Goal: Go to known website: Go to known website

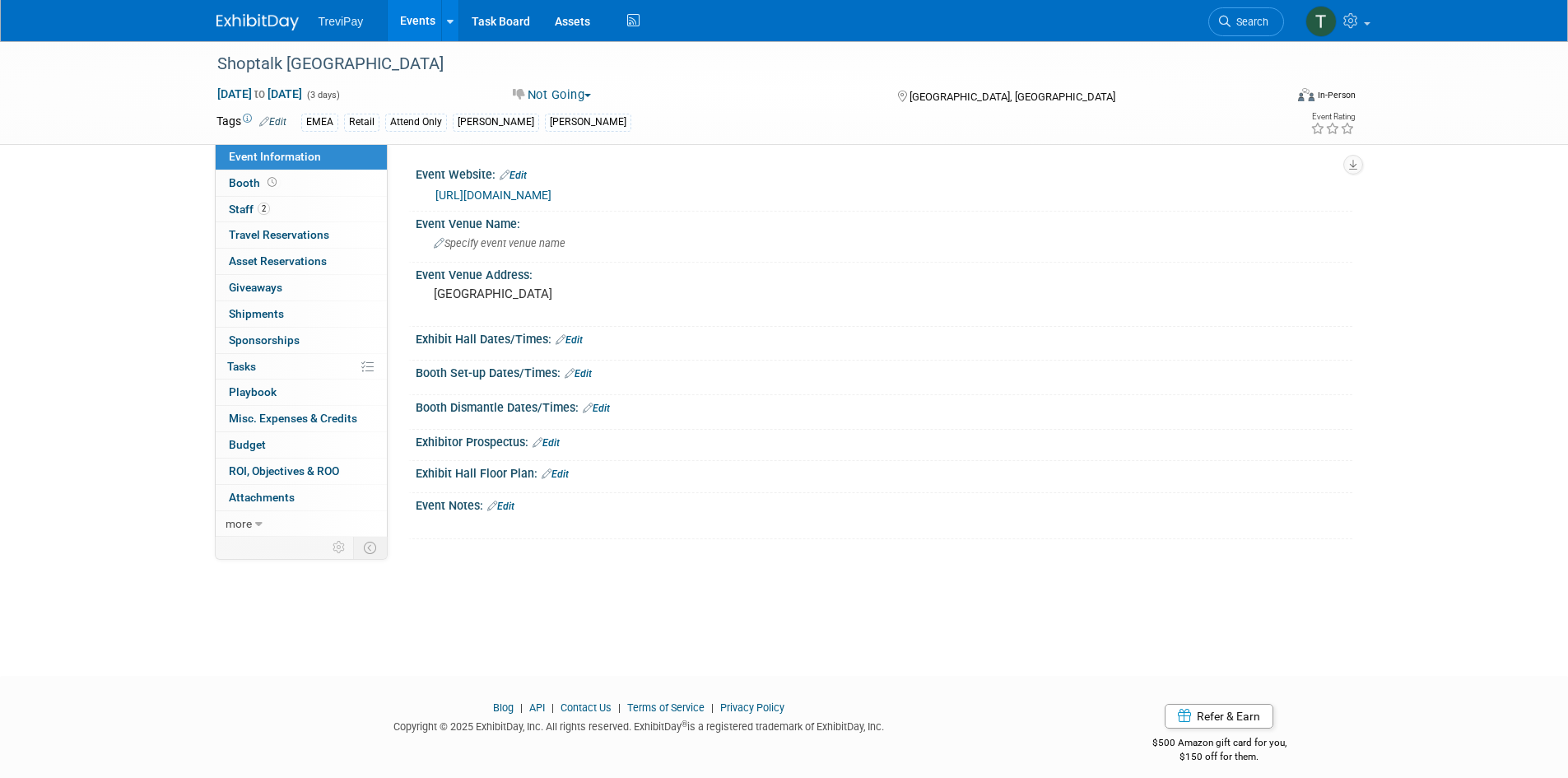
click at [414, 10] on link "Events" at bounding box center [417, 21] width 60 height 41
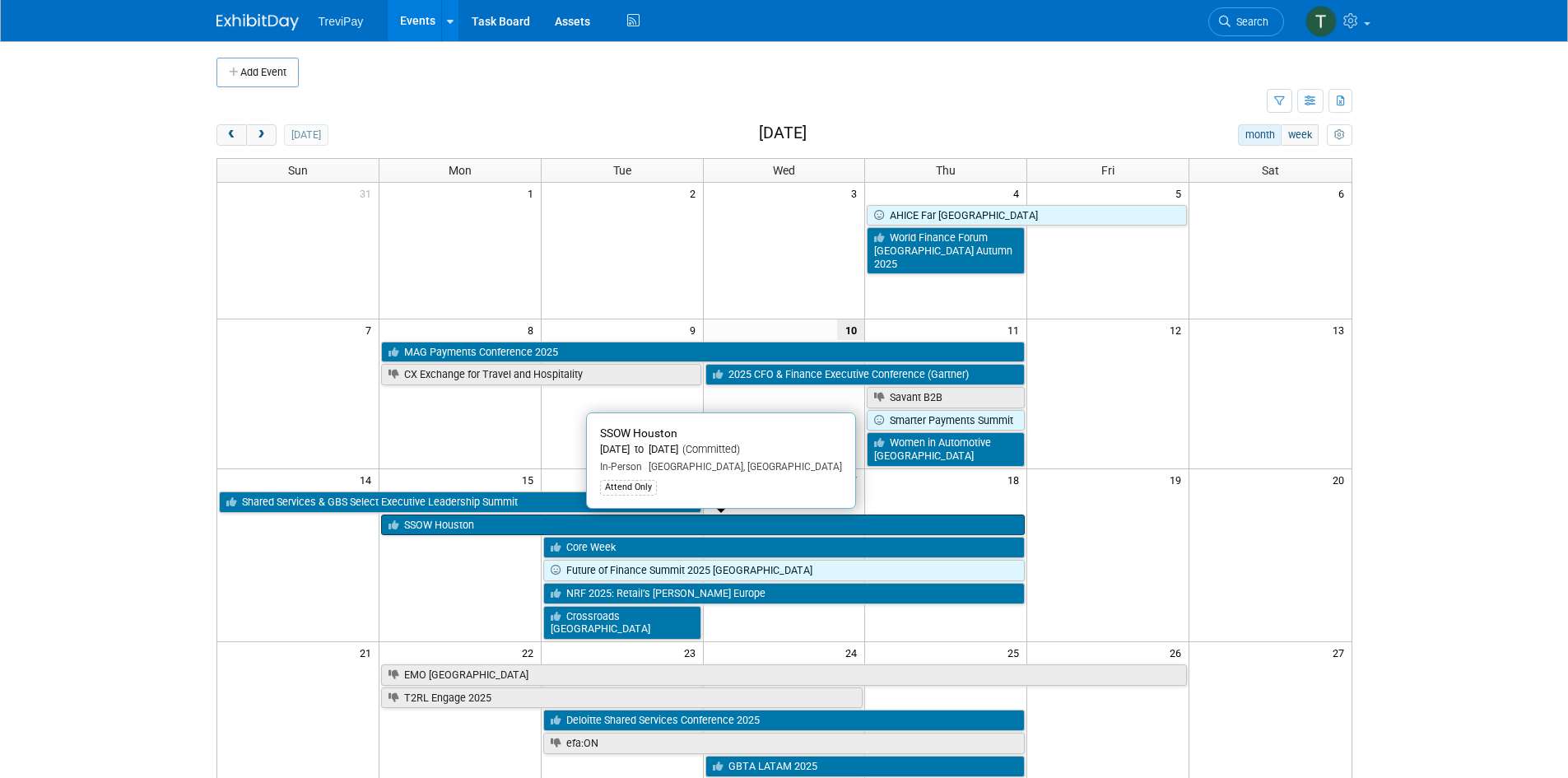
click at [472, 528] on link "SSOW Houston" at bounding box center [703, 526] width 643 height 21
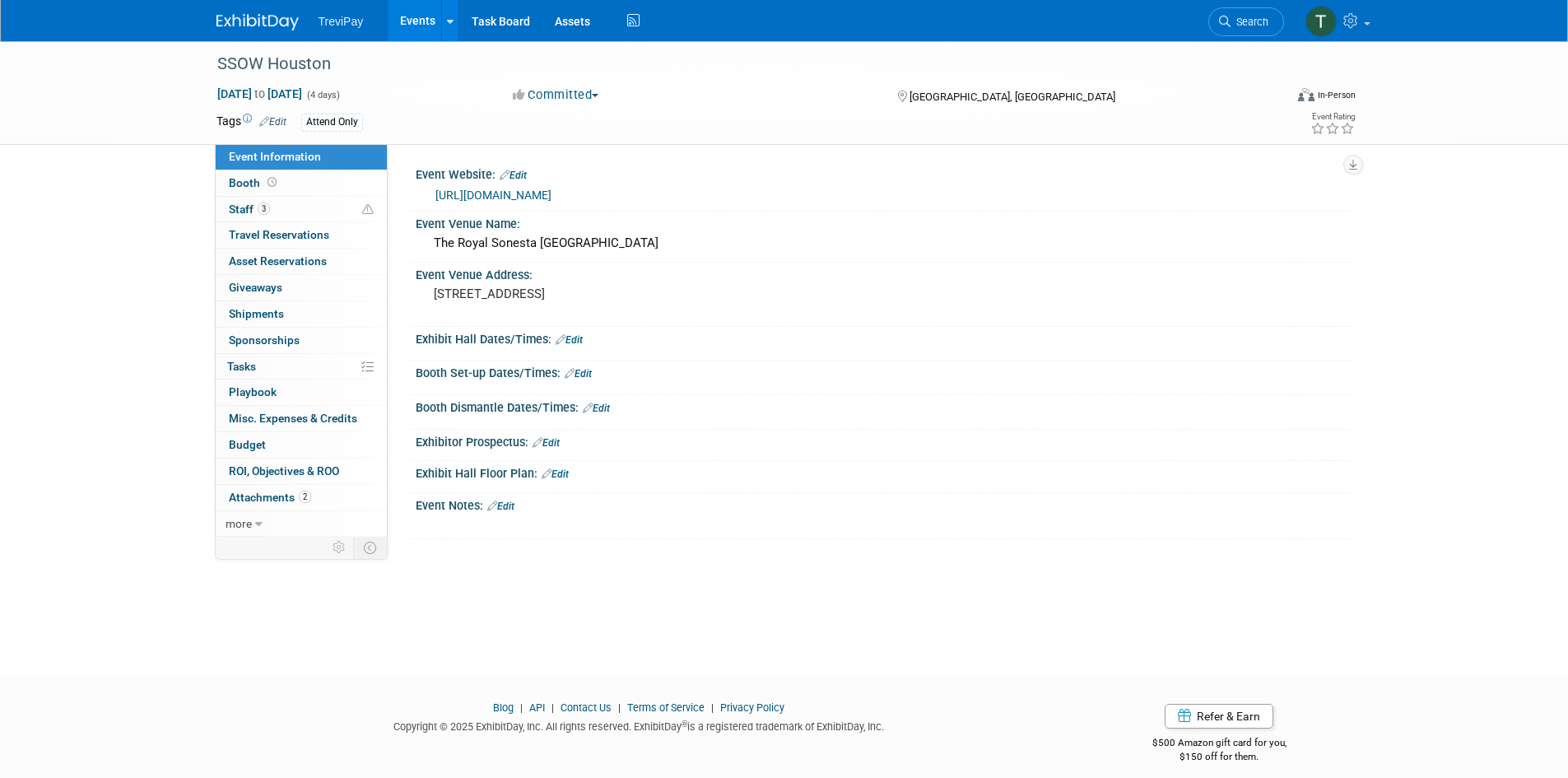
click at [551, 197] on link "https://www.ssonetwork.com/events-shared-services-week-autumn" at bounding box center [494, 195] width 116 height 13
